Goal: Navigation & Orientation: Find specific page/section

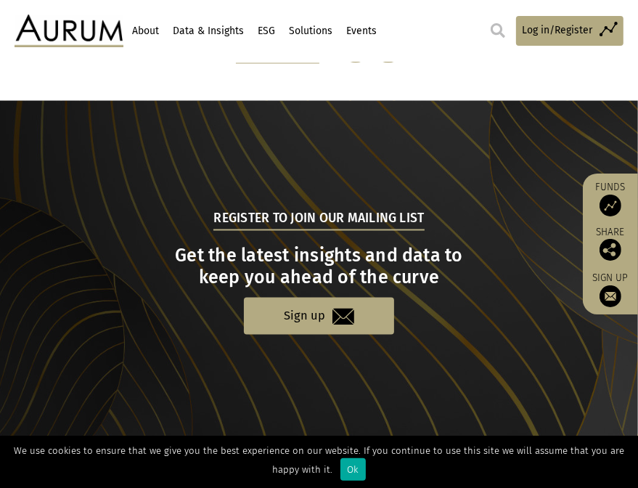
scroll to position [1576, 0]
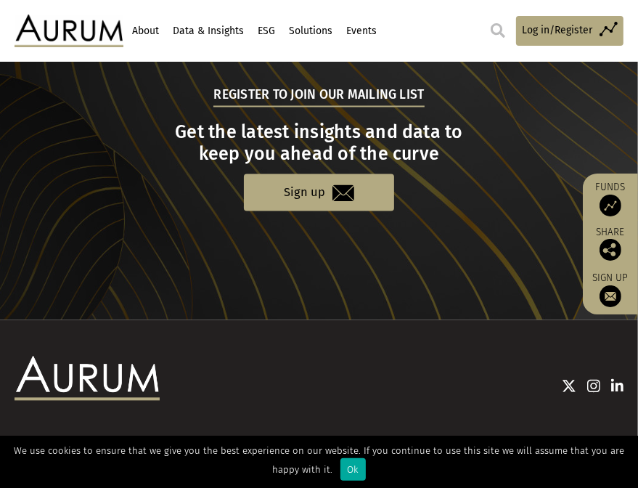
click at [149, 25] on link "About" at bounding box center [146, 31] width 30 height 25
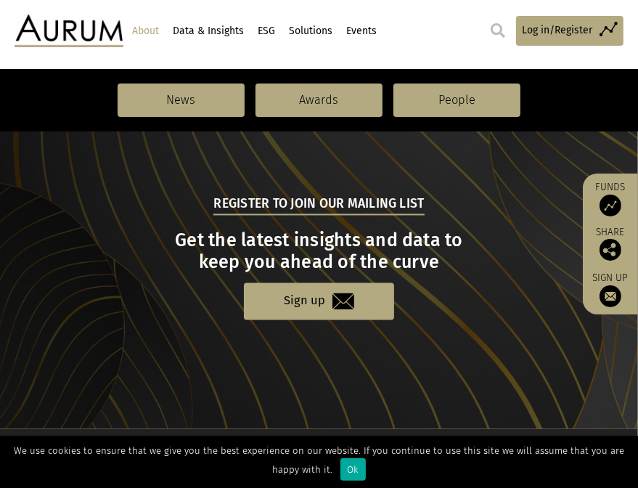
scroll to position [1655, 0]
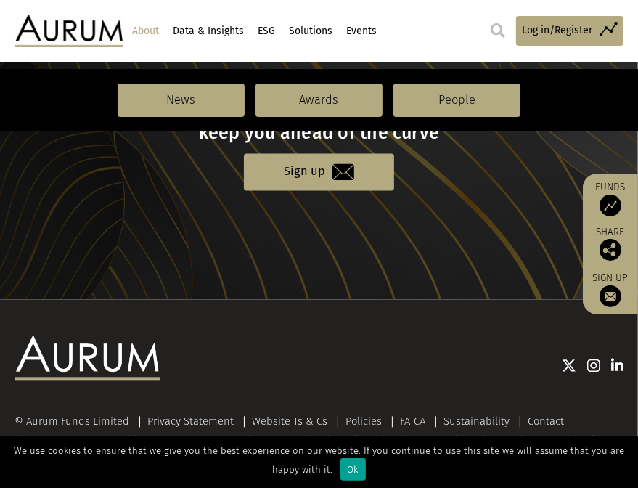
click at [341, 468] on div "Ok" at bounding box center [353, 469] width 25 height 23
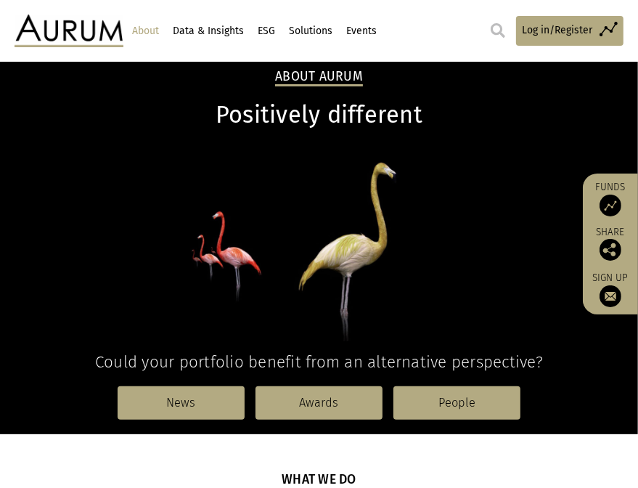
scroll to position [203, 0]
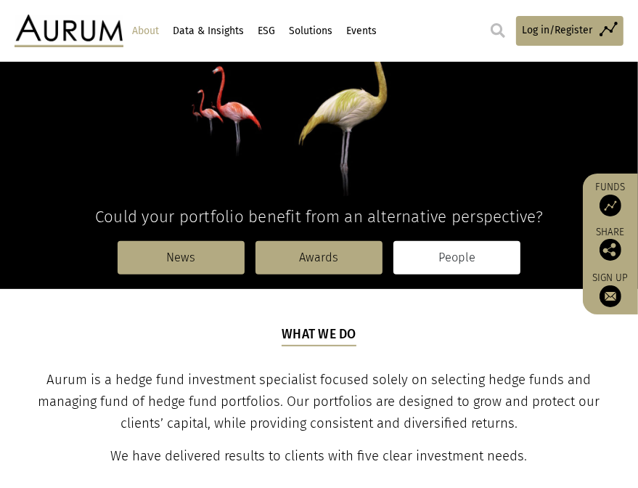
click at [465, 256] on link "People" at bounding box center [457, 257] width 127 height 33
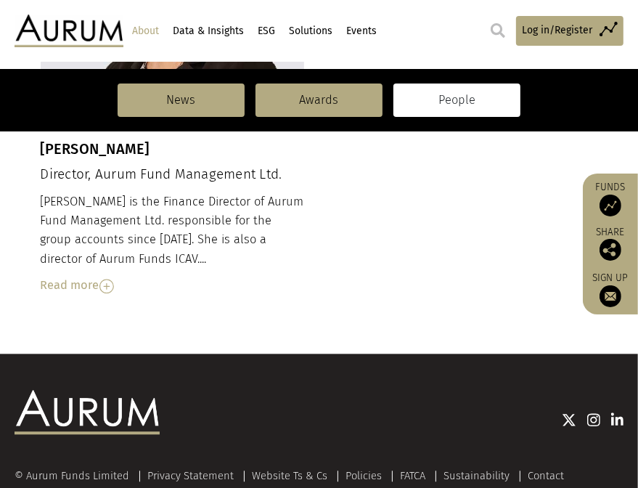
scroll to position [1761, 0]
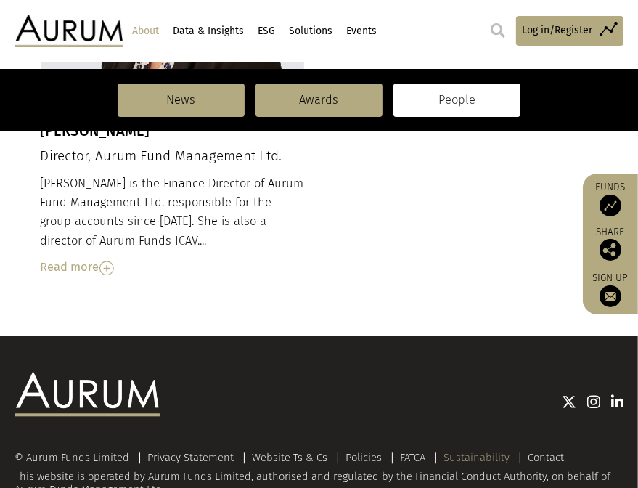
click at [484, 451] on link "Sustainability" at bounding box center [477, 457] width 66 height 13
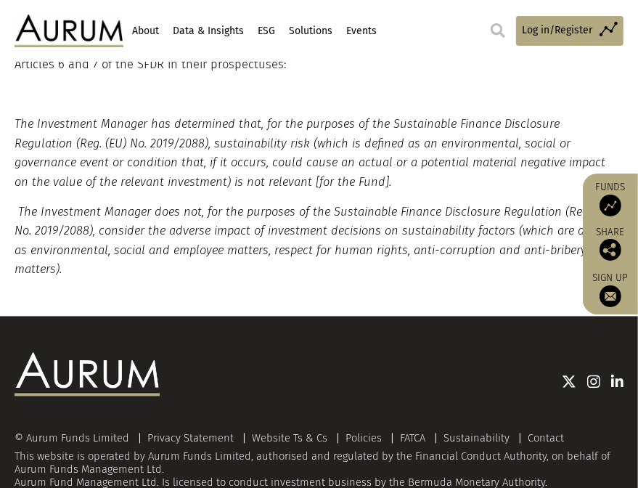
scroll to position [1456, 0]
